Goal: Information Seeking & Learning: Learn about a topic

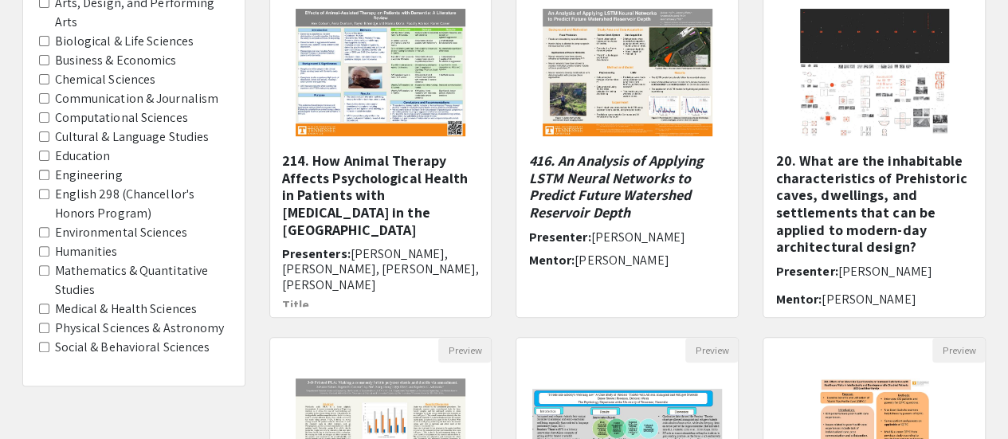
scroll to position [207, 0]
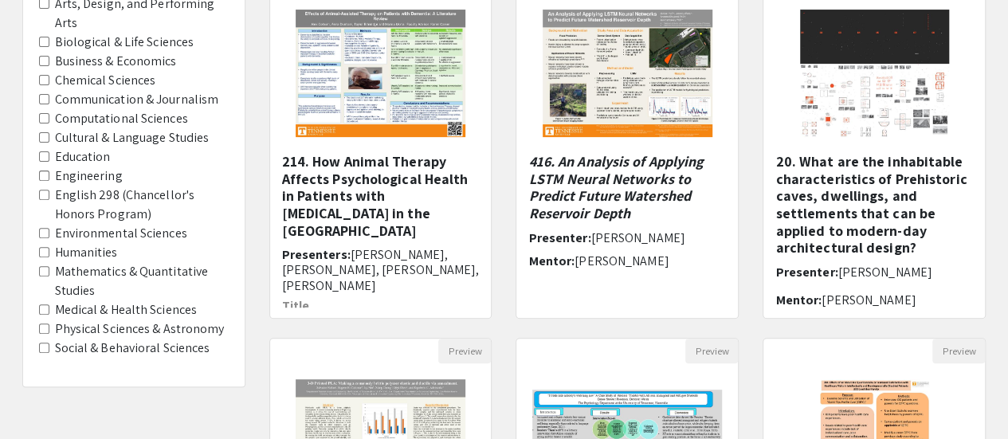
click at [41, 79] on Sciences "Chemical Sciences" at bounding box center [44, 80] width 10 height 10
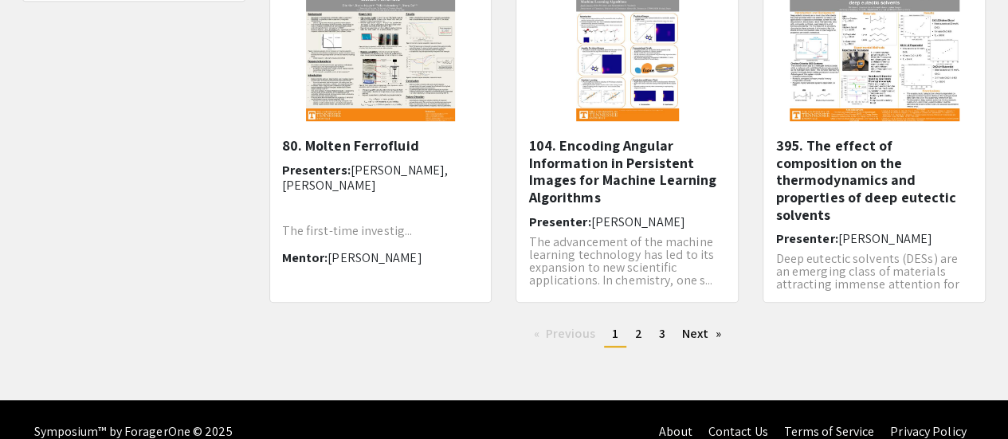
scroll to position [616, 0]
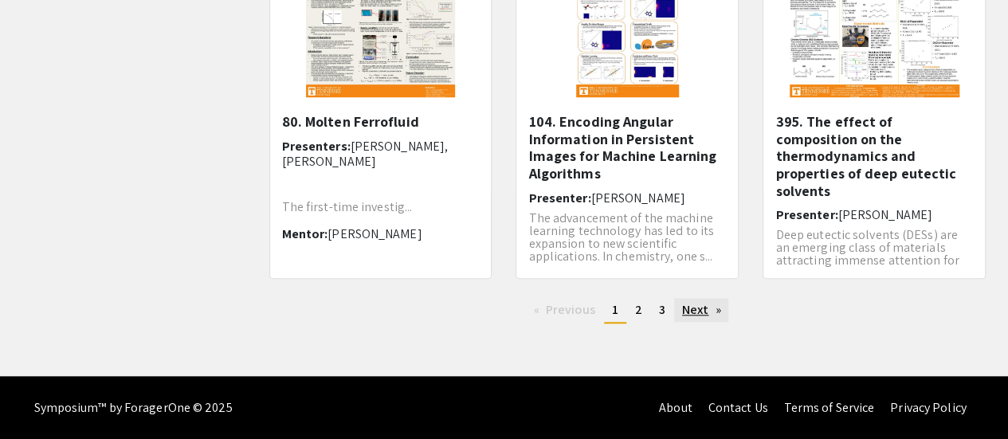
click at [702, 311] on link "Next page" at bounding box center [701, 310] width 55 height 24
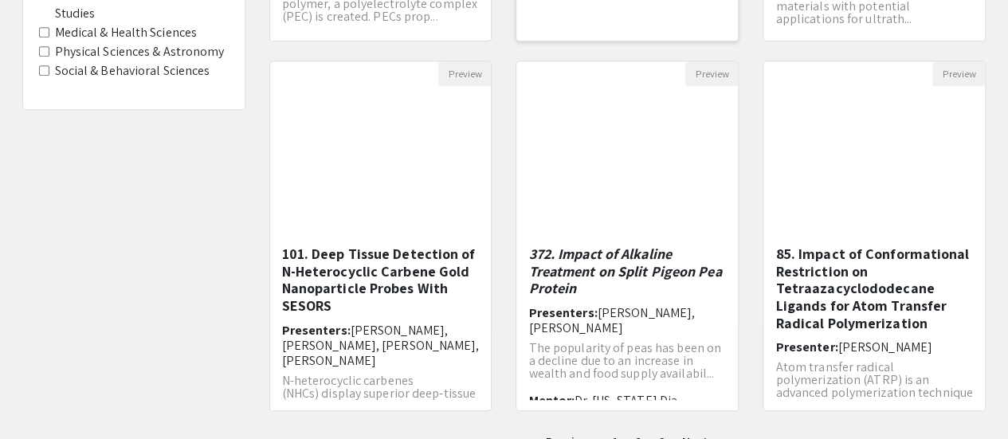
scroll to position [483, 0]
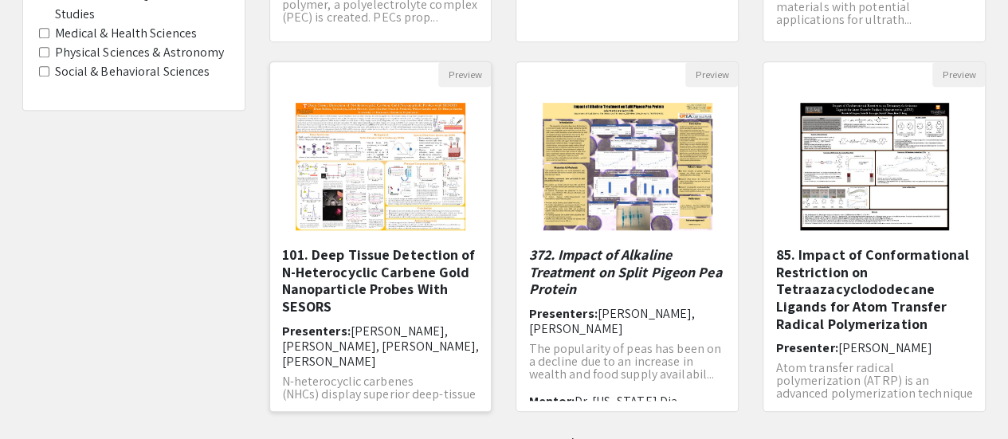
click at [378, 282] on h5 "101. Deep Tissue Detection of N-Heterocyclic Carbene Gold Nanoparticle Probes W…" at bounding box center [381, 280] width 198 height 68
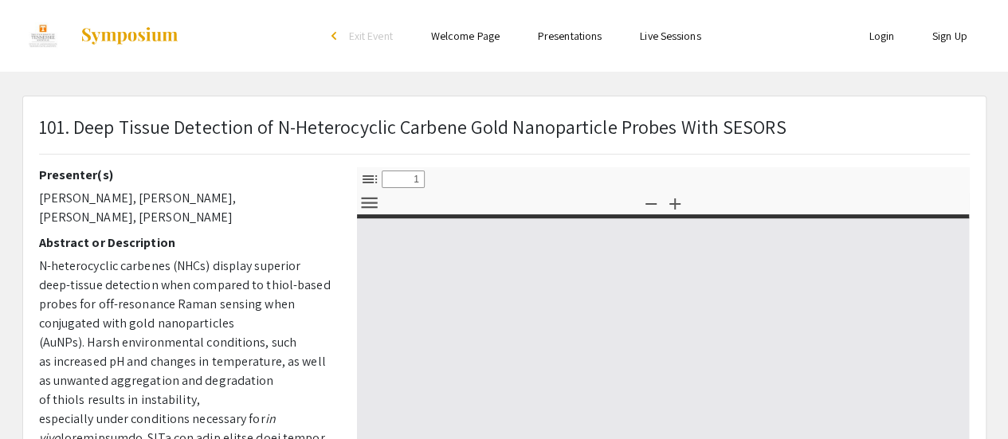
select select "custom"
type input "0"
select select "custom"
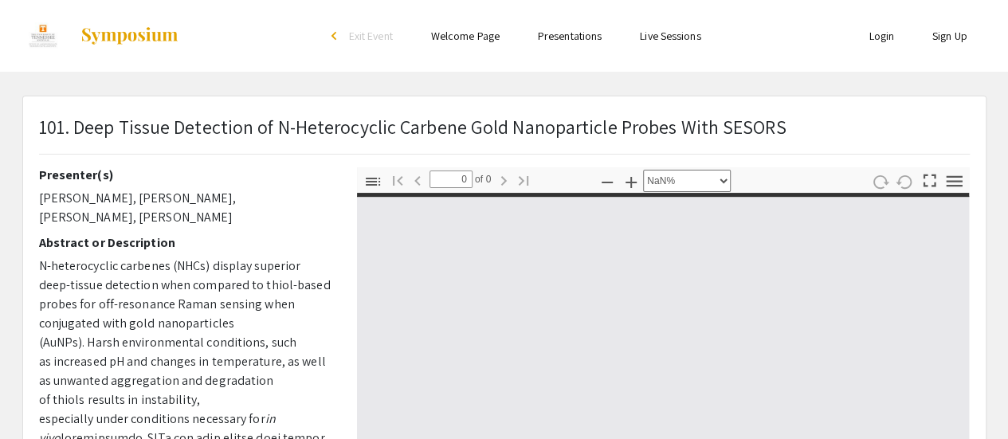
type input "1"
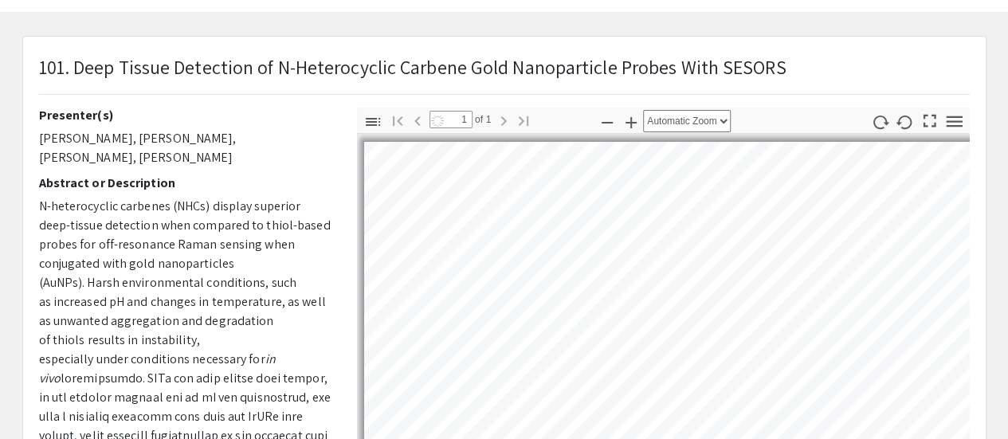
select select "auto"
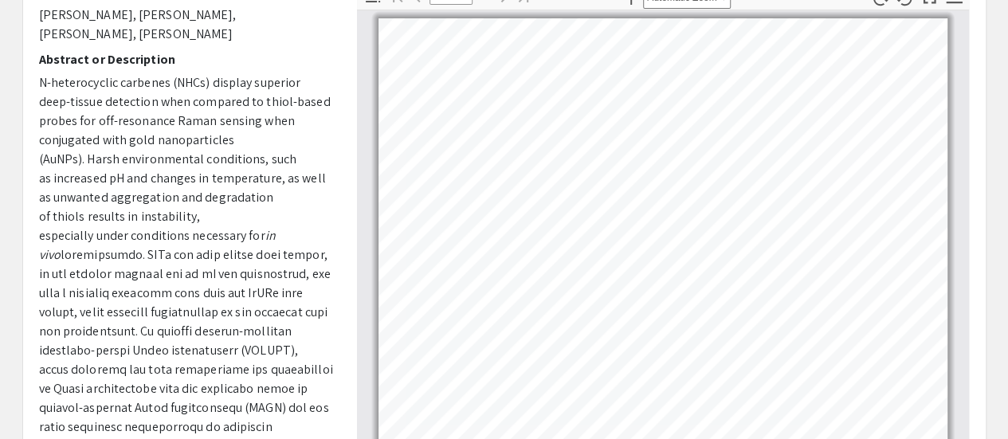
scroll to position [67, 0]
